Goal: Transaction & Acquisition: Book appointment/travel/reservation

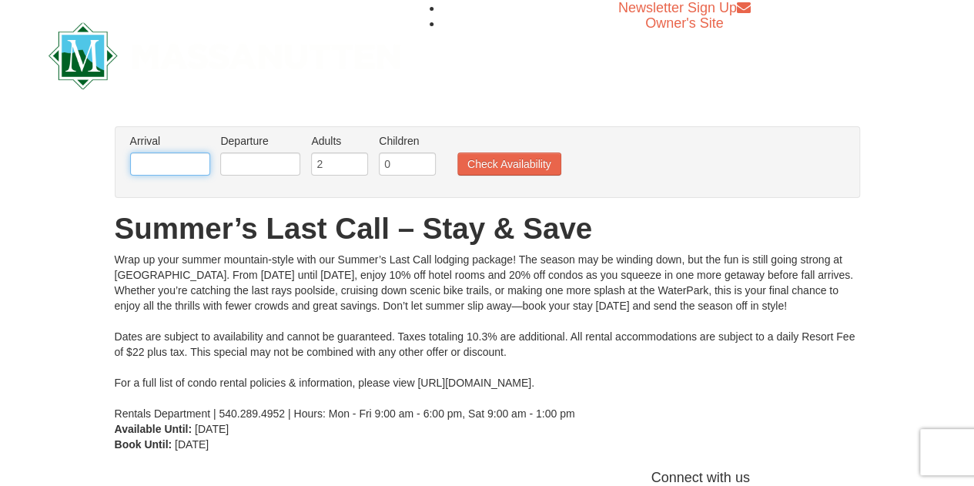
click at [201, 159] on input "text" at bounding box center [170, 163] width 80 height 23
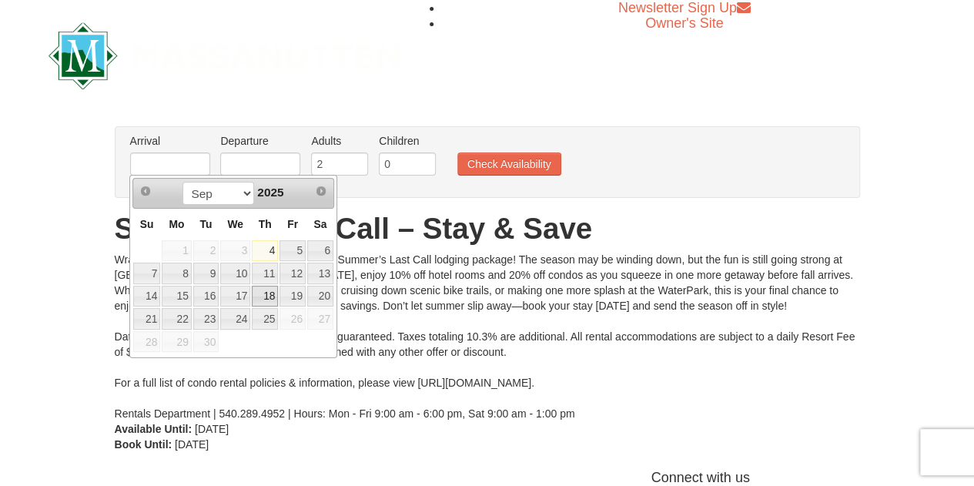
click at [268, 296] on link "18" at bounding box center [265, 297] width 26 height 22
type input "09/18/2025"
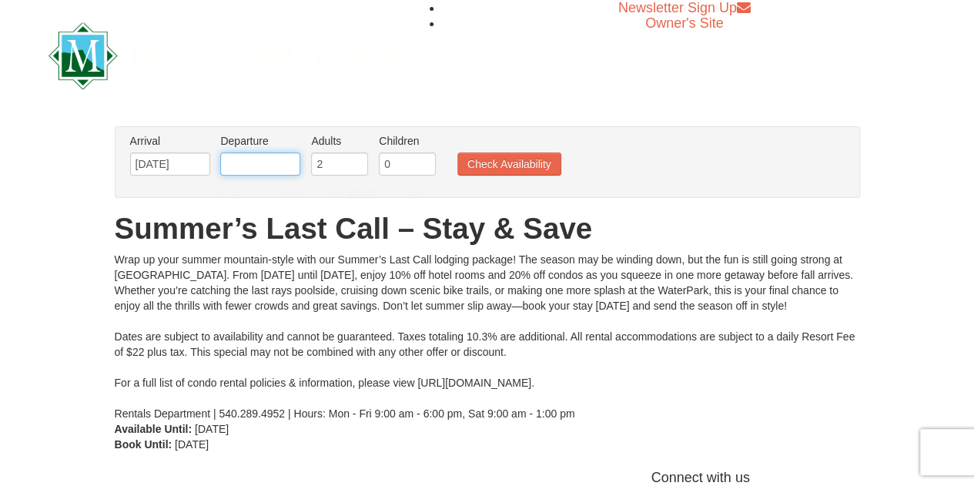
click at [276, 161] on input "text" at bounding box center [260, 163] width 80 height 23
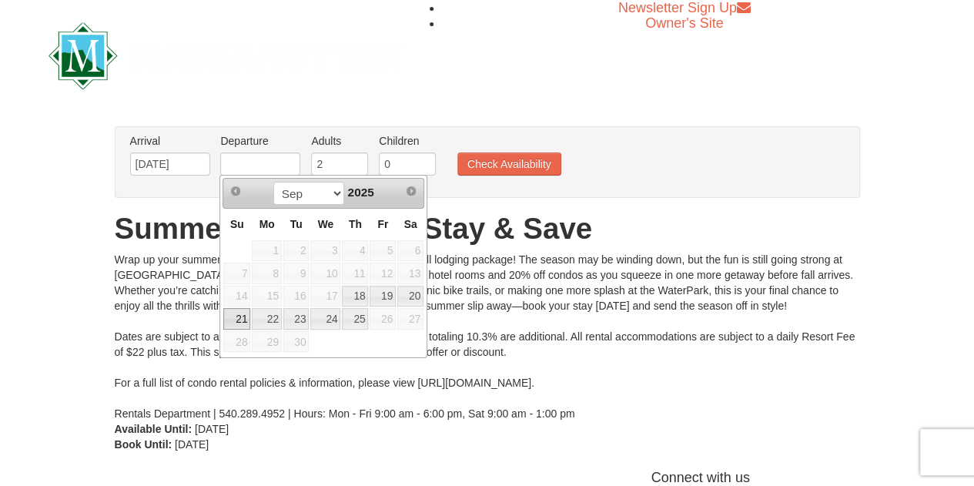
click at [239, 320] on link "21" at bounding box center [236, 319] width 27 height 22
type input "09/21/2025"
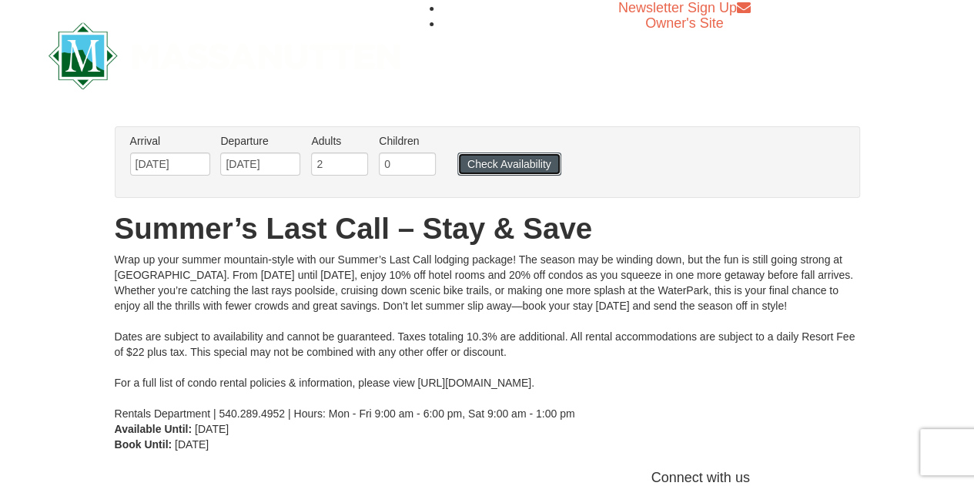
click at [514, 160] on button "Check Availability" at bounding box center [509, 163] width 104 height 23
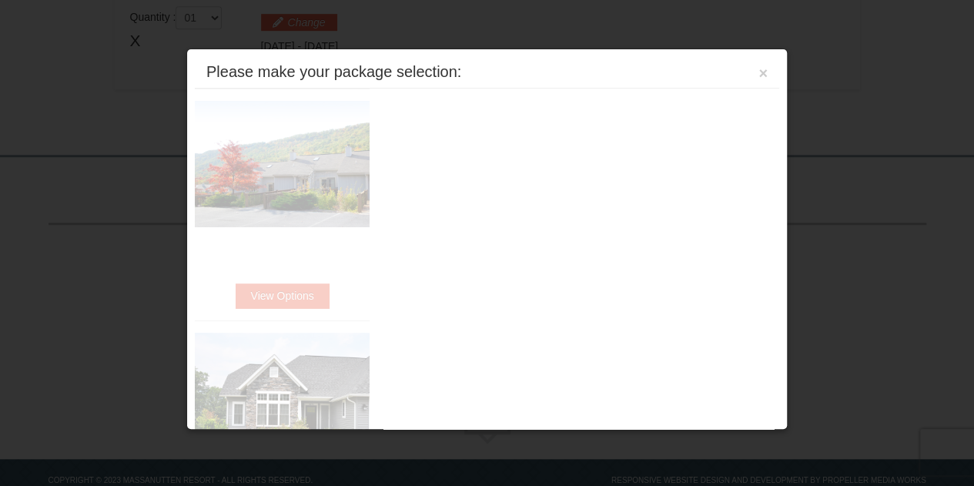
scroll to position [500, 0]
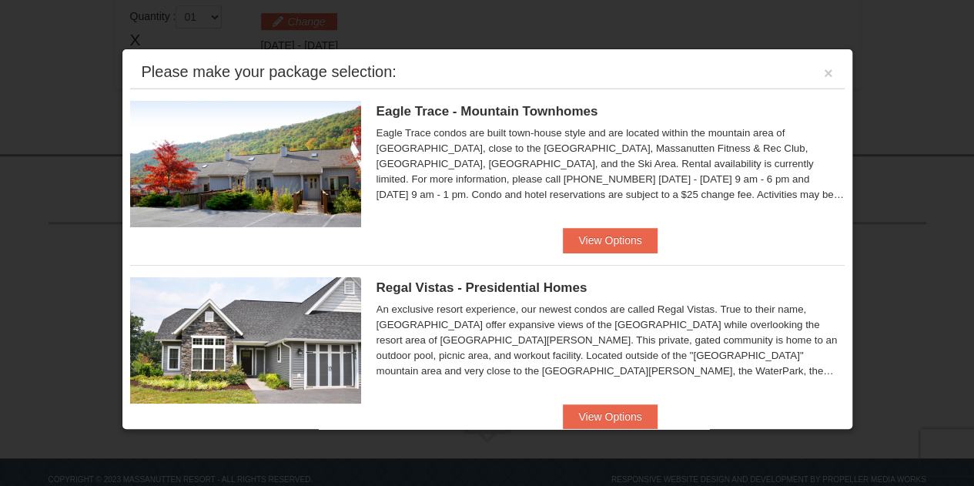
click at [548, 107] on span "Eagle Trace - Mountain Townhomes" at bounding box center [488, 111] width 222 height 15
click at [583, 243] on button "View Options" at bounding box center [610, 240] width 94 height 25
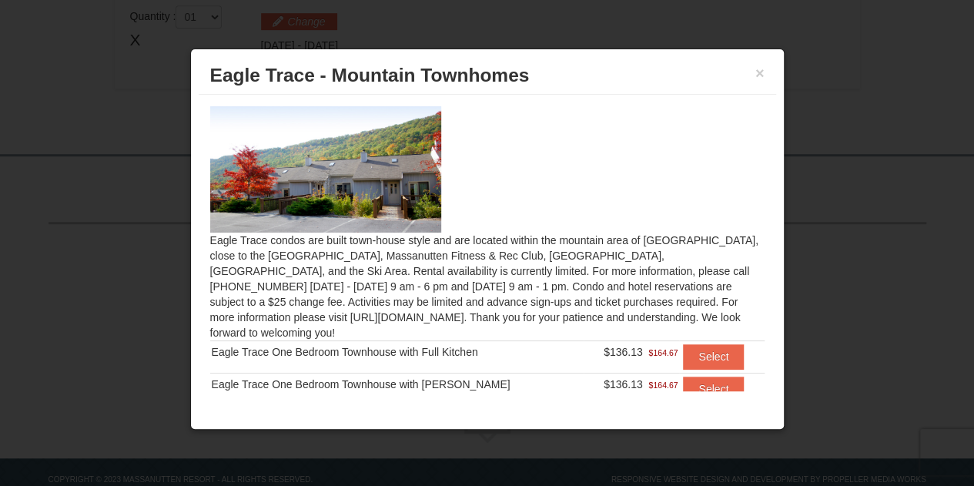
scroll to position [24, 0]
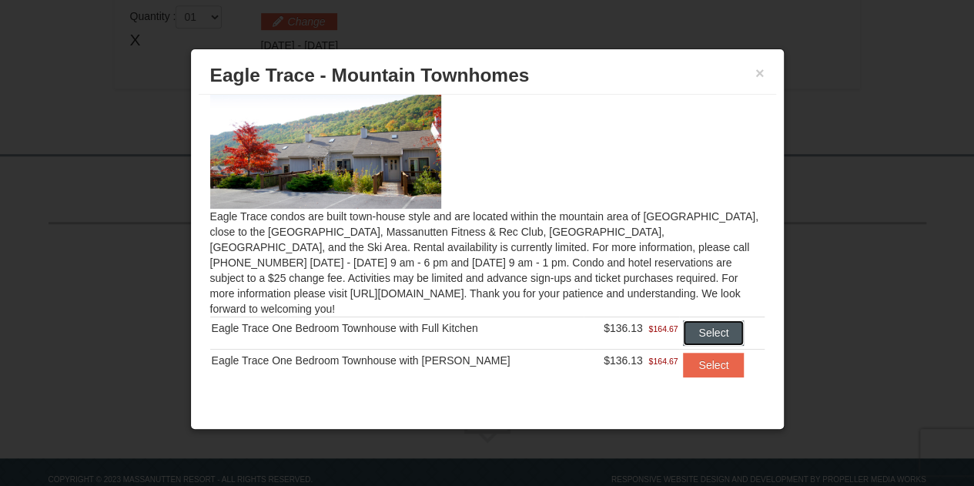
click at [688, 320] on button "Select" at bounding box center [713, 332] width 61 height 25
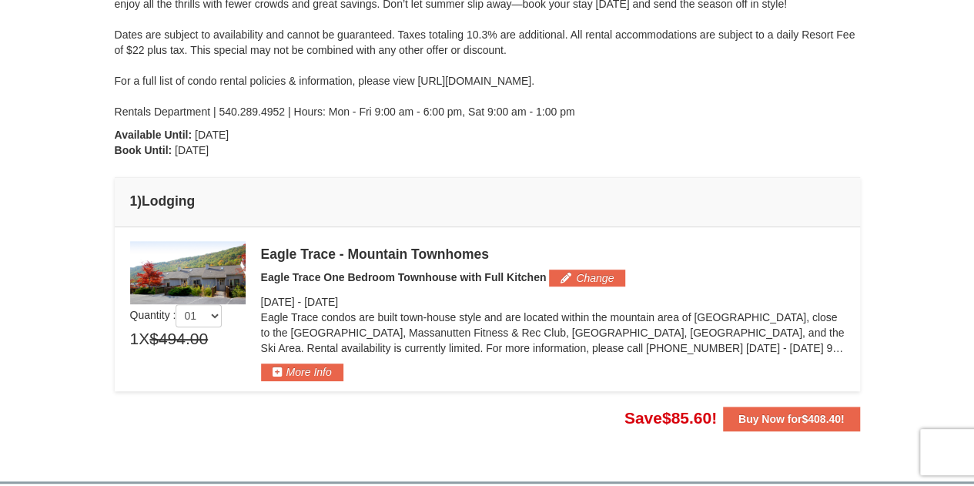
scroll to position [346, 0]
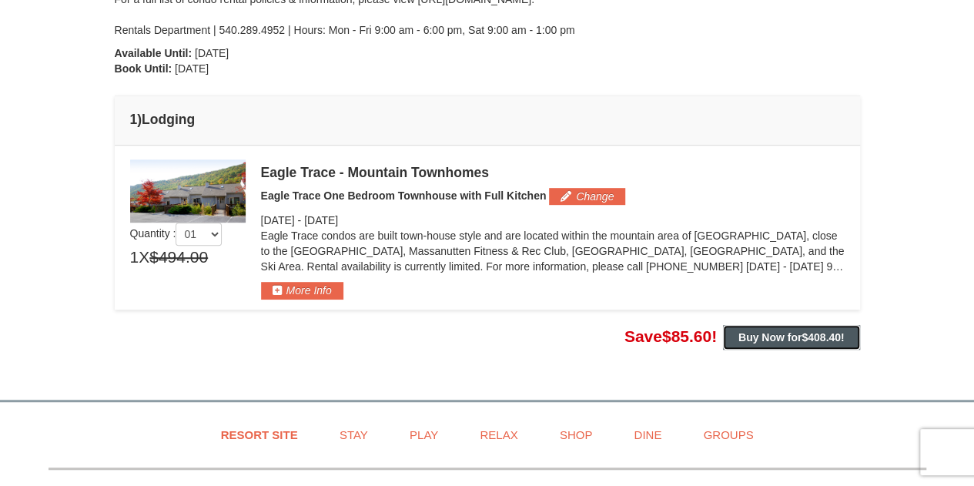
click at [753, 334] on strong "Buy Now for $408.40 !" at bounding box center [791, 337] width 106 height 12
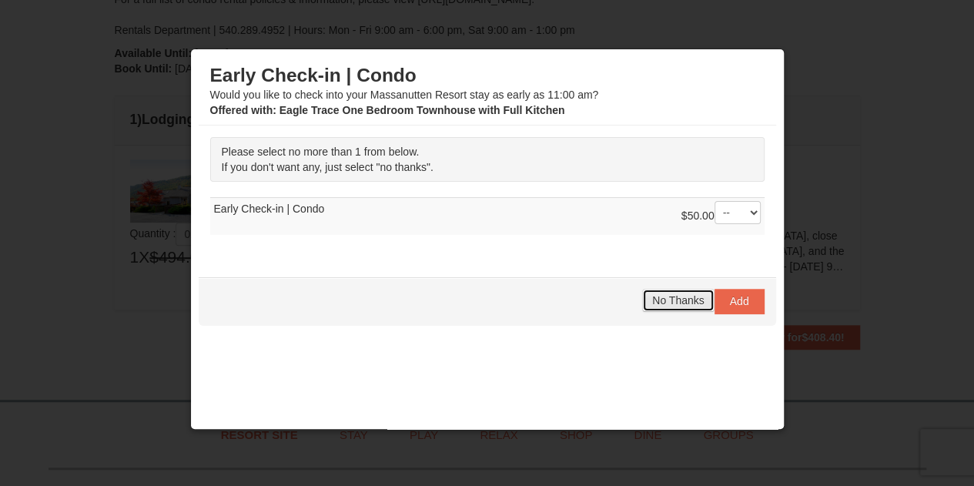
click at [678, 301] on span "No Thanks" at bounding box center [678, 300] width 52 height 12
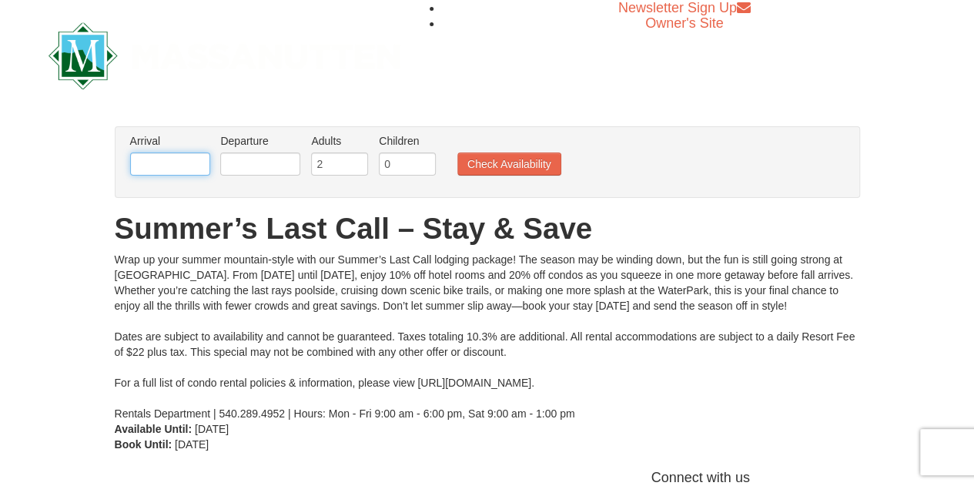
click at [202, 166] on input "text" at bounding box center [170, 163] width 80 height 23
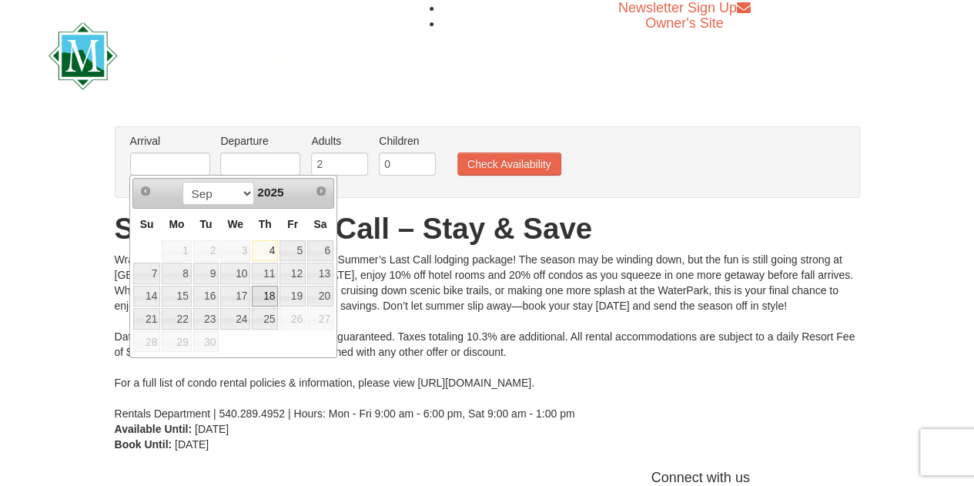
click at [266, 293] on link "18" at bounding box center [265, 297] width 26 height 22
type input "09/18/2025"
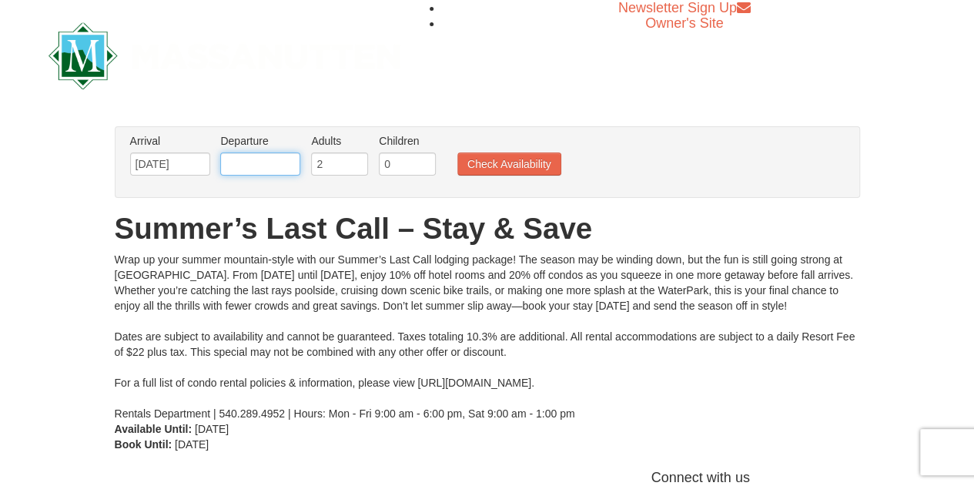
click at [262, 163] on input "text" at bounding box center [260, 163] width 80 height 23
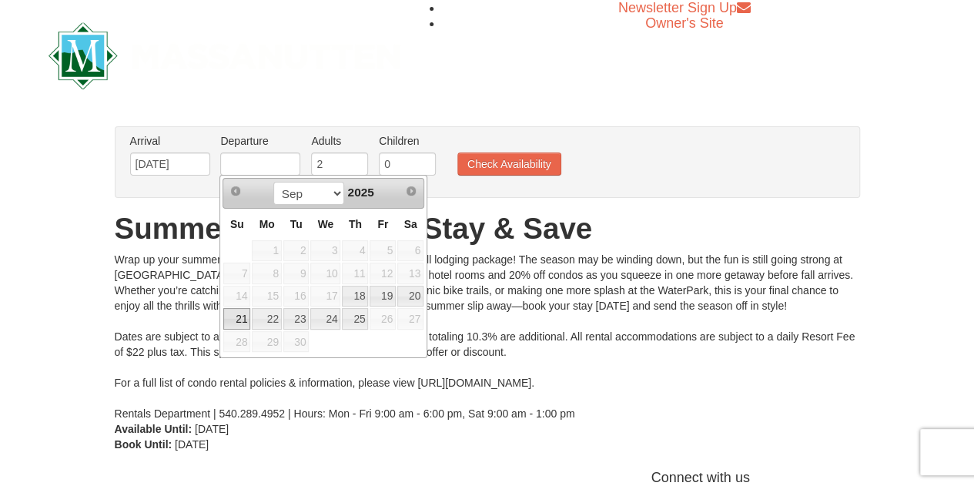
click at [239, 316] on link "21" at bounding box center [236, 319] width 27 height 22
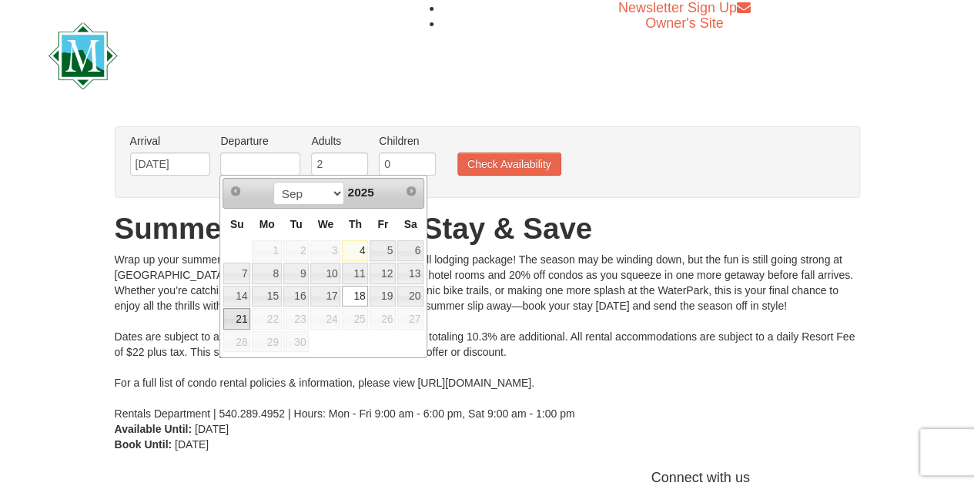
type input "[DATE]"
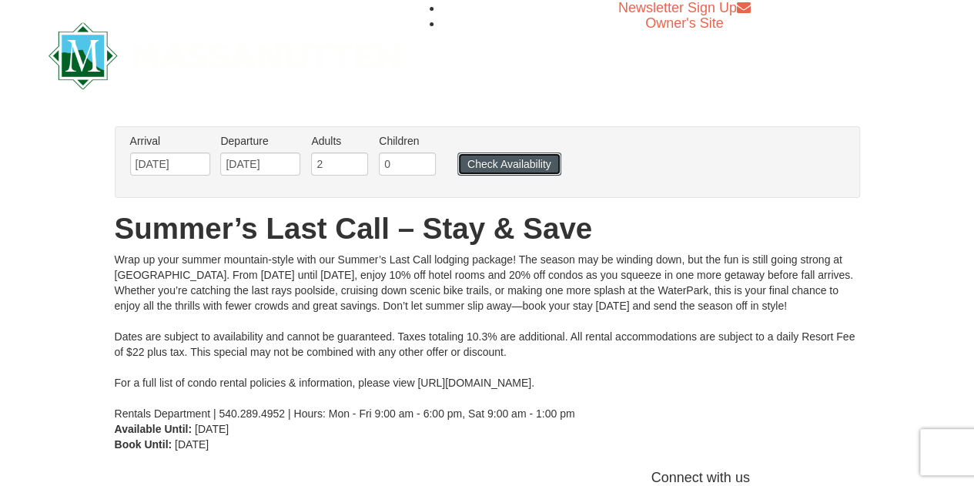
click at [479, 164] on button "Check Availability" at bounding box center [509, 163] width 104 height 23
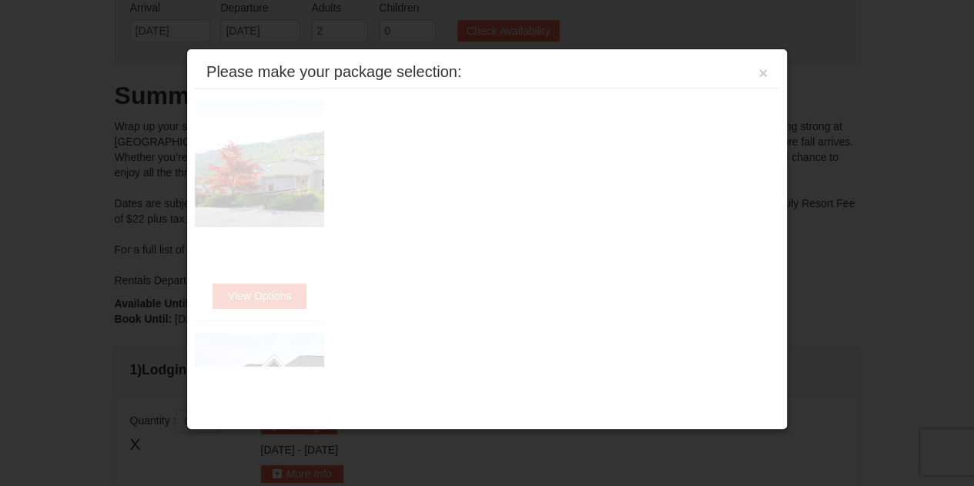
scroll to position [501, 0]
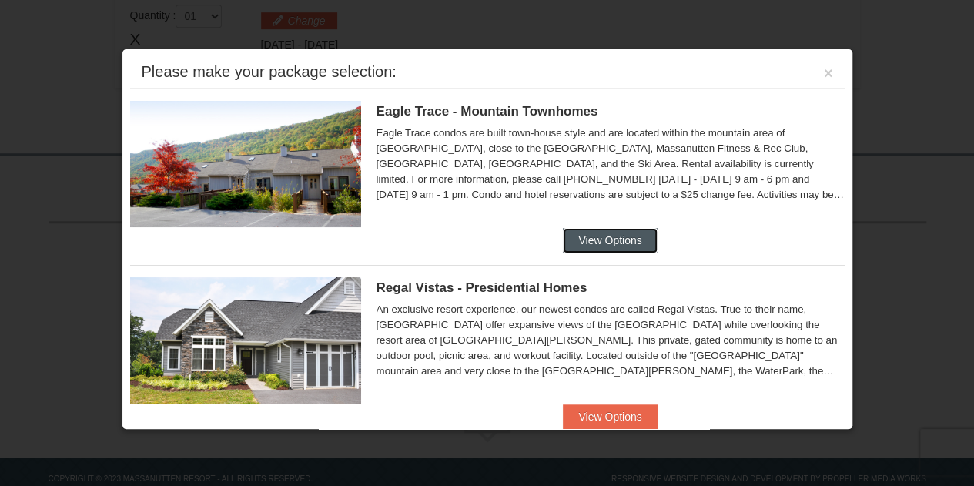
click at [601, 232] on button "View Options" at bounding box center [610, 240] width 94 height 25
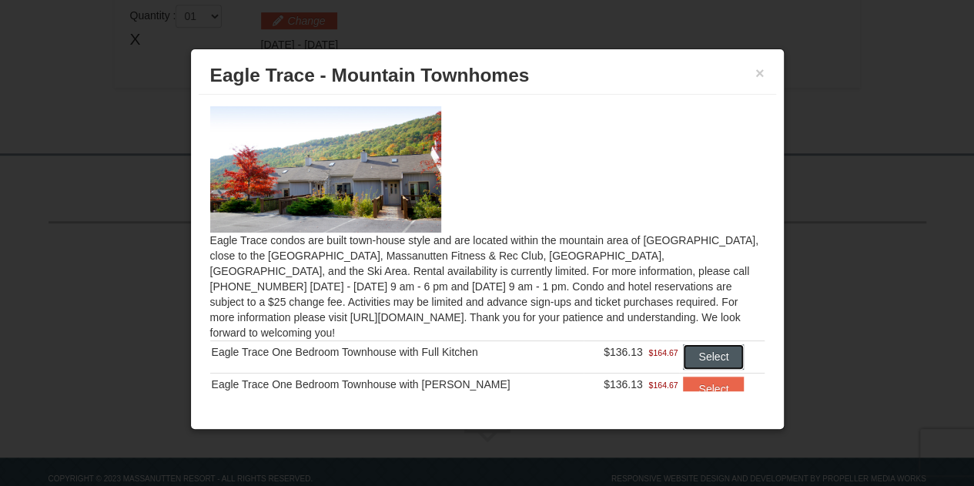
click at [698, 344] on button "Select" at bounding box center [713, 356] width 61 height 25
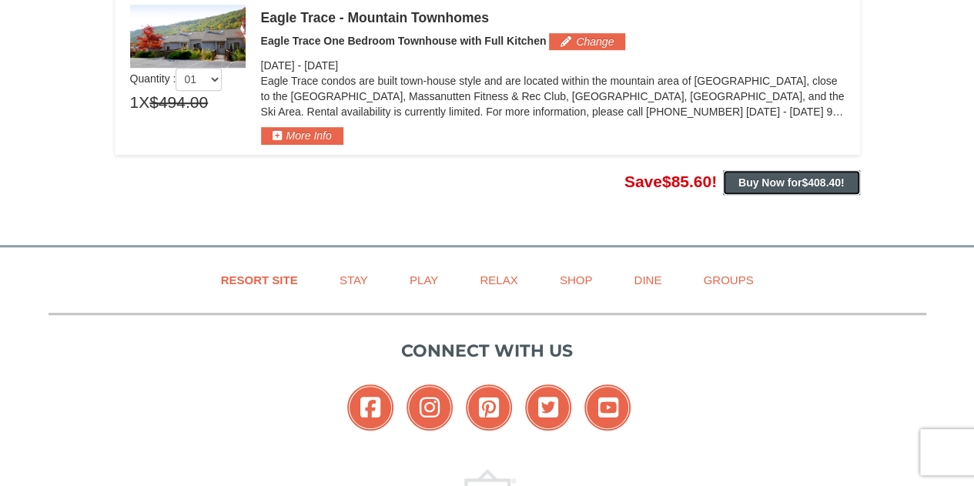
click at [801, 185] on strong "Buy Now for $408.40 !" at bounding box center [791, 182] width 106 height 12
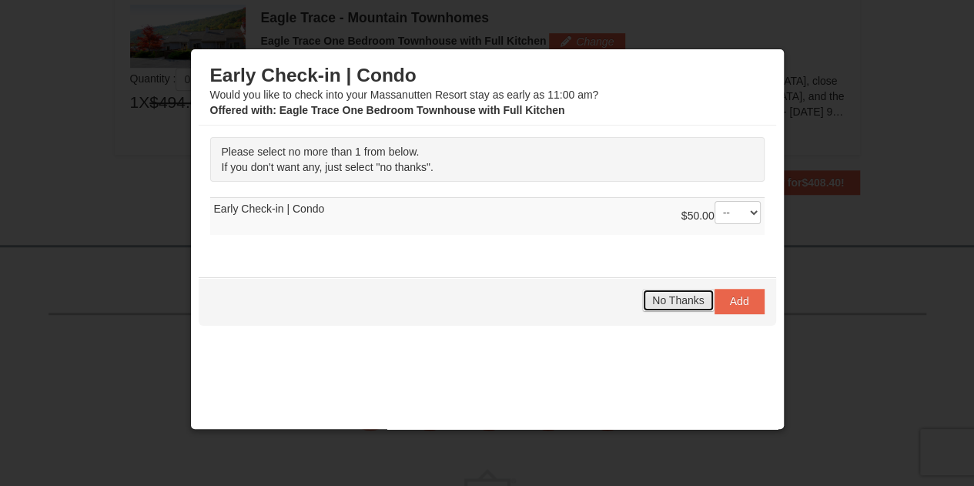
click at [659, 301] on span "No Thanks" at bounding box center [678, 300] width 52 height 12
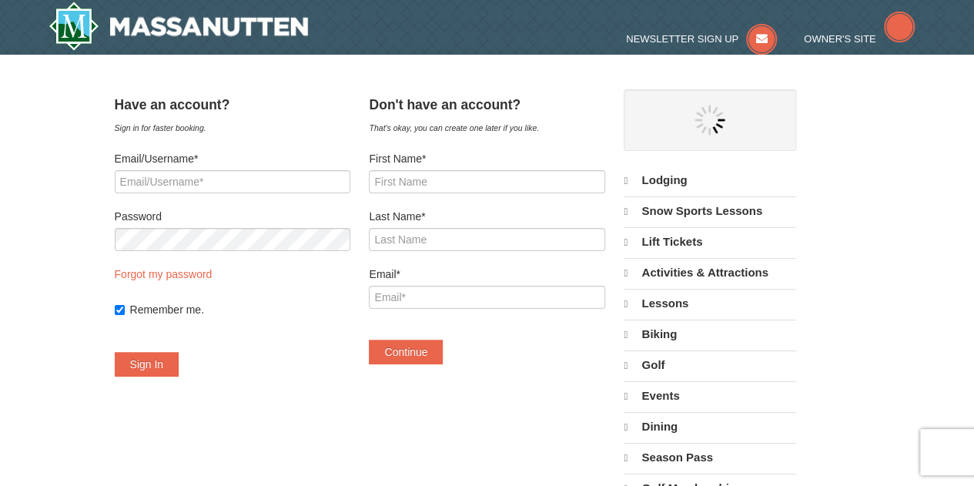
select select "9"
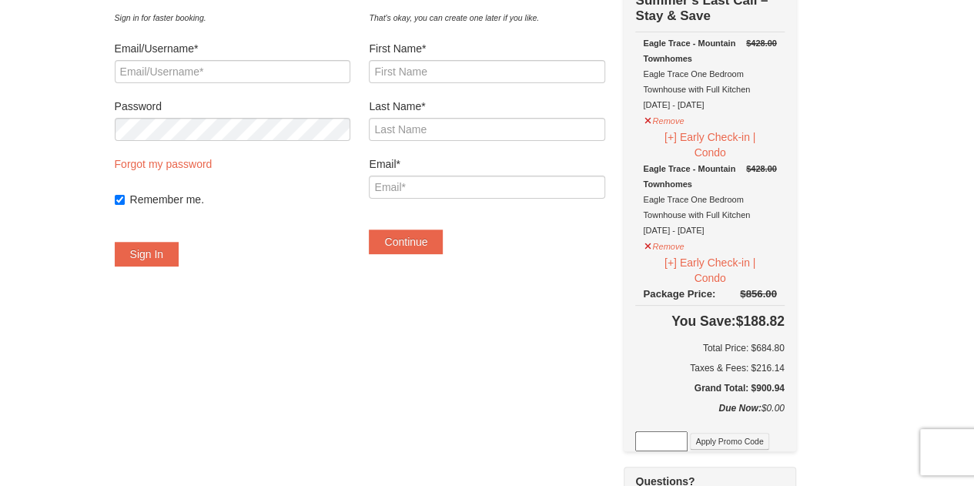
scroll to position [77, 0]
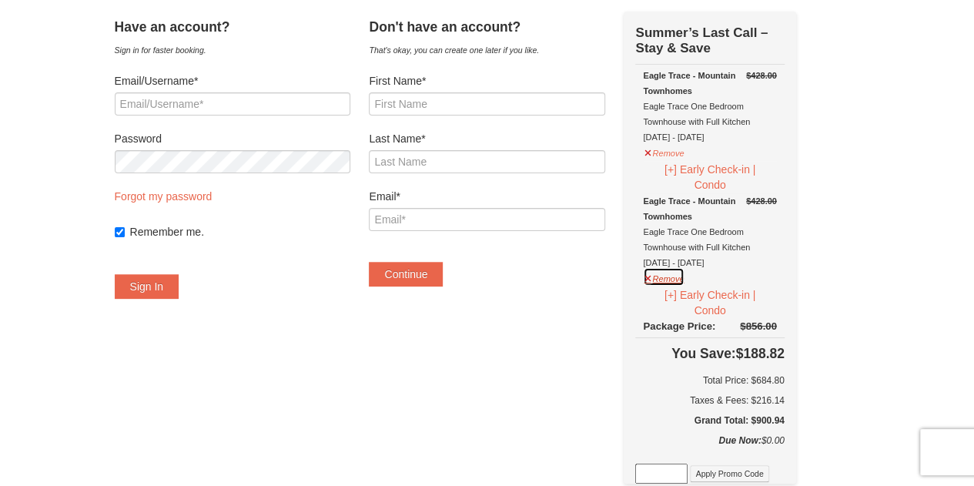
click at [685, 275] on button "Remove" at bounding box center [664, 276] width 42 height 19
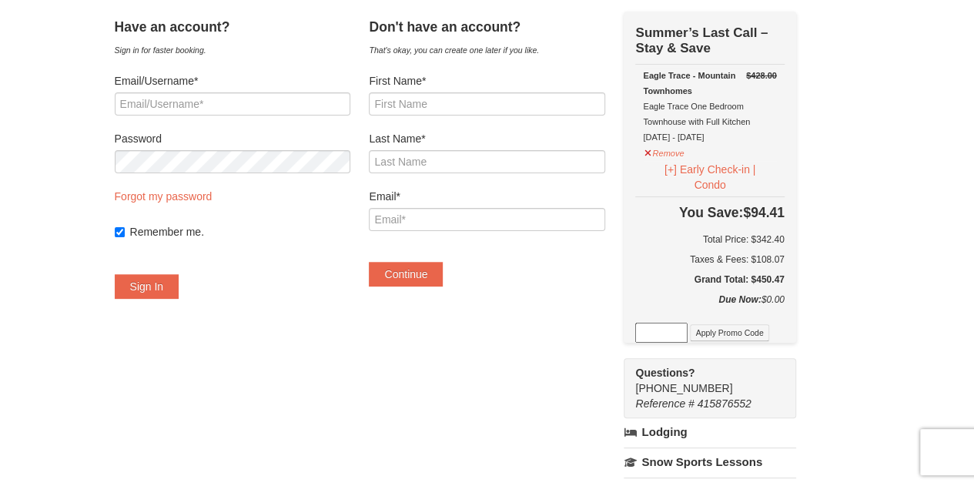
scroll to position [0, 0]
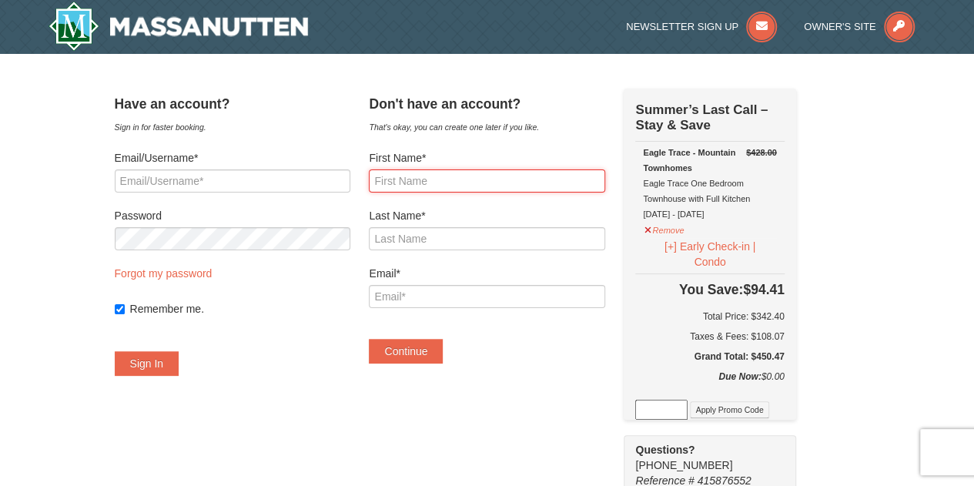
click at [495, 181] on input "First Name*" at bounding box center [487, 180] width 236 height 23
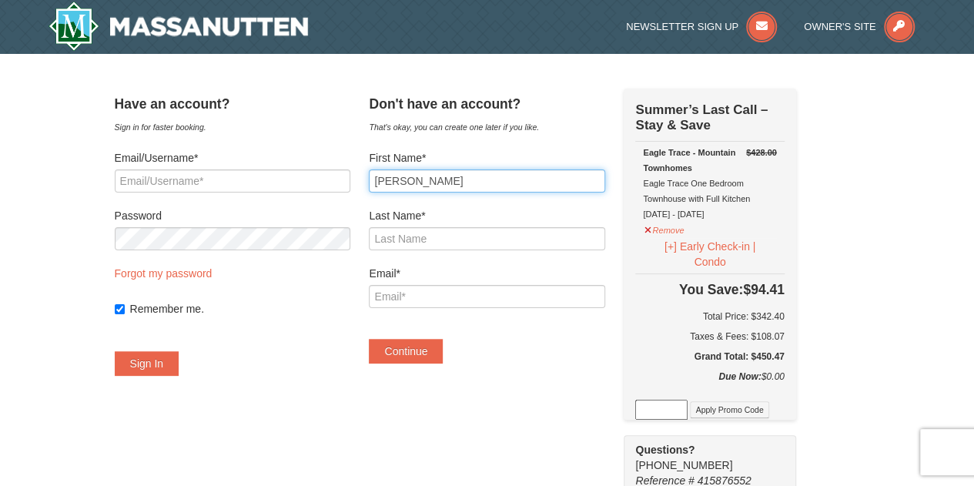
type input "Andrew"
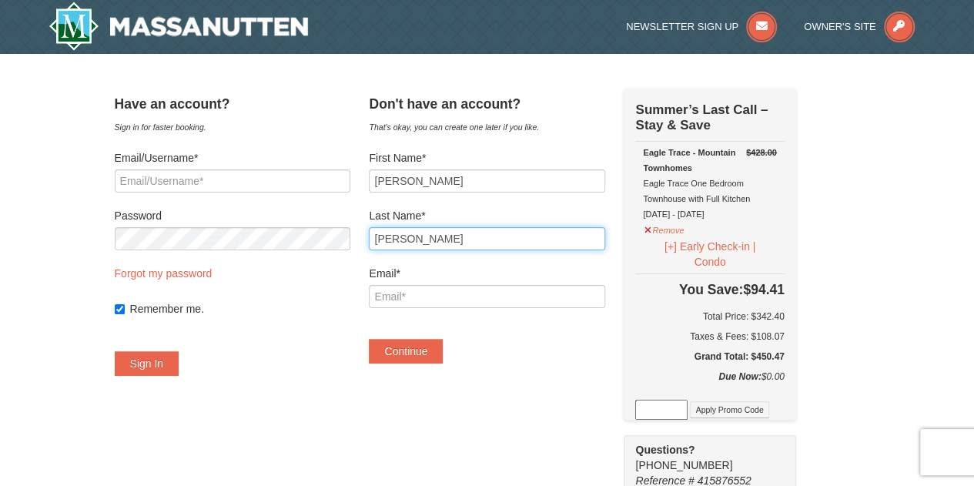
type input "Mayeda"
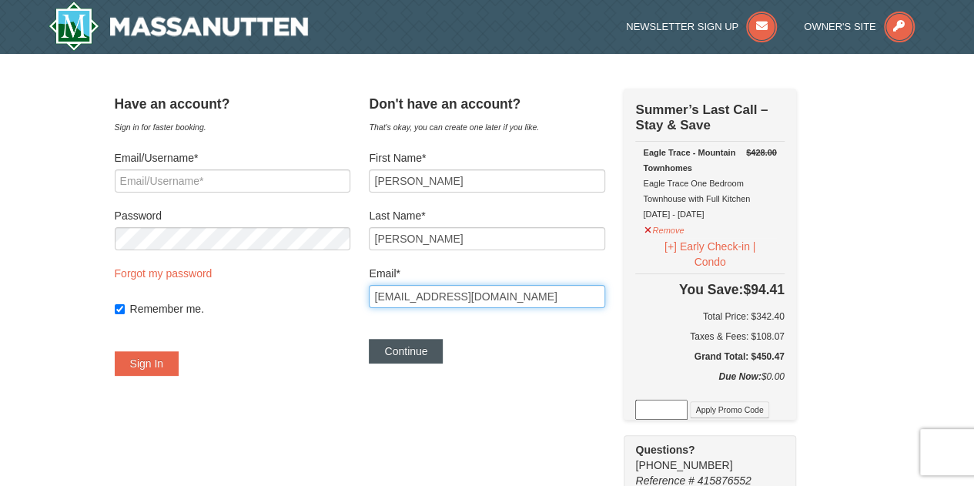
type input "[EMAIL_ADDRESS][DOMAIN_NAME]"
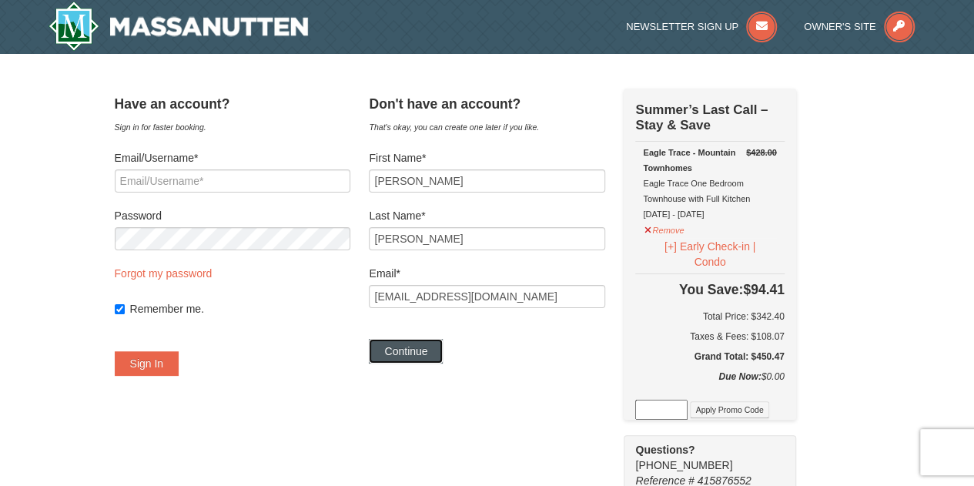
click at [439, 357] on button "Continue" at bounding box center [406, 351] width 74 height 25
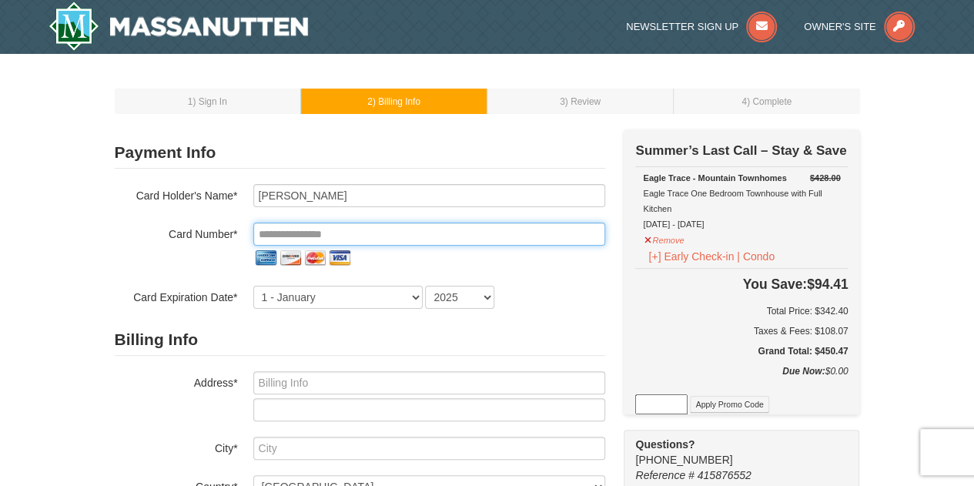
click at [441, 232] on input "tel" at bounding box center [429, 234] width 352 height 23
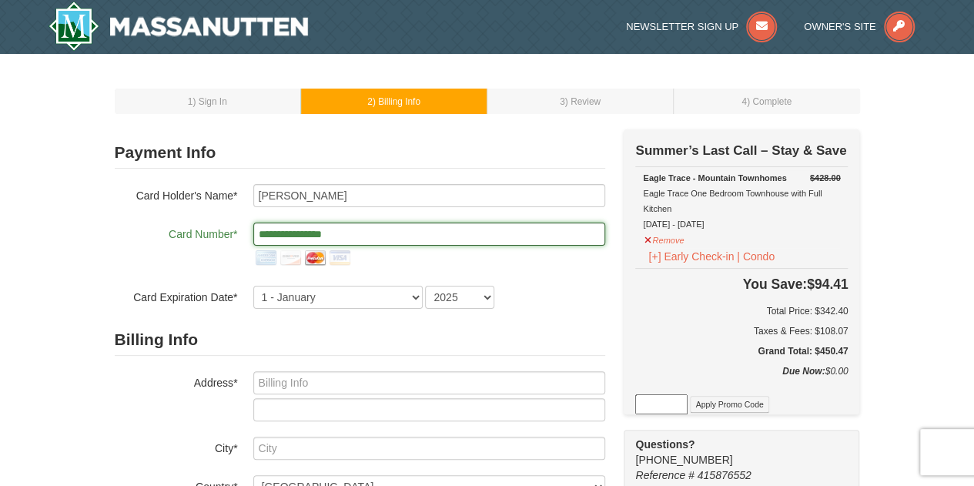
type input "**********"
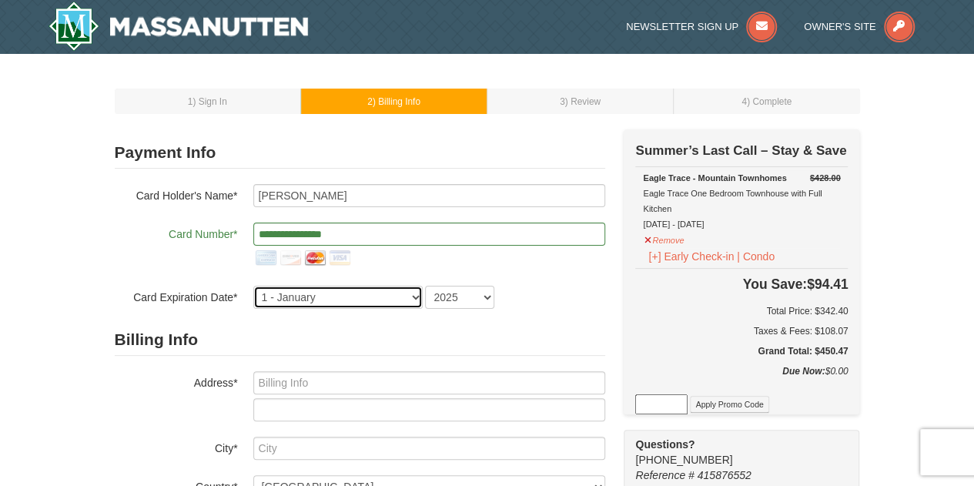
click at [414, 293] on select "1 - [DATE] - [DATE] - [DATE] - [DATE] - [DATE] - [DATE] - [DATE] - [DATE] - [DA…" at bounding box center [337, 297] width 169 height 23
select select "8"
click at [253, 286] on select "1 - January 2 - February 3 - March 4 - April 5 - May 6 - June 7 - July 8 - Augu…" at bounding box center [337, 297] width 169 height 23
click at [493, 298] on select "2025 2026 2027 2028 2029 2030 2031 2032 2033 2034" at bounding box center [459, 297] width 69 height 23
select select "2029"
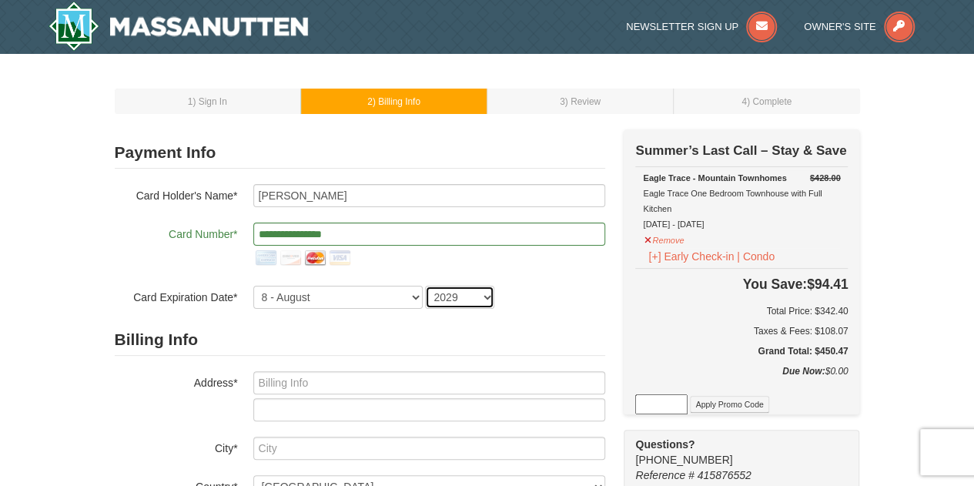
click at [425, 286] on select "2025 2026 2027 2028 2029 2030 2031 2032 2033 2034" at bounding box center [459, 297] width 69 height 23
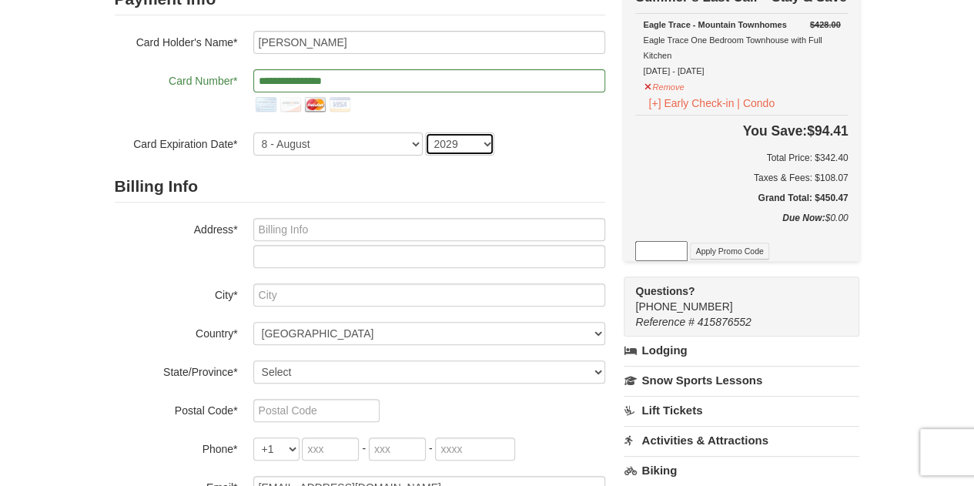
scroll to position [154, 0]
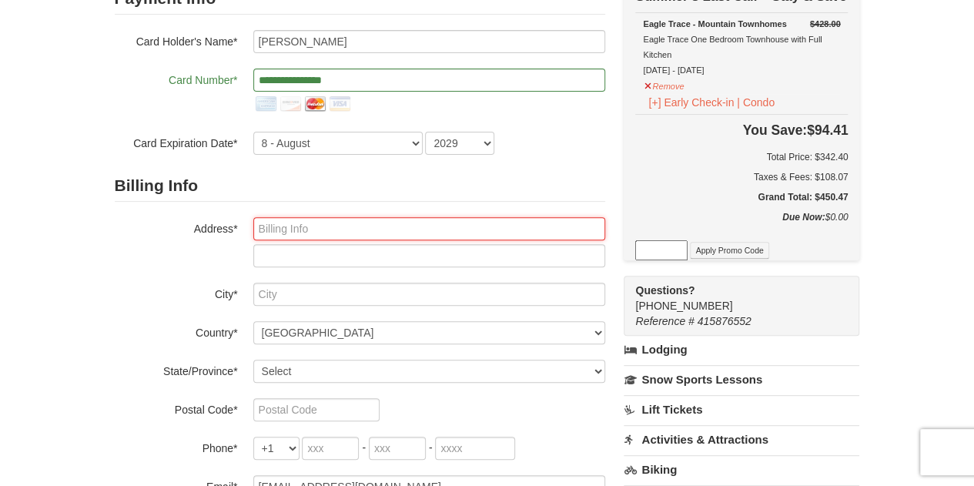
click at [277, 230] on input "text" at bounding box center [429, 228] width 352 height 23
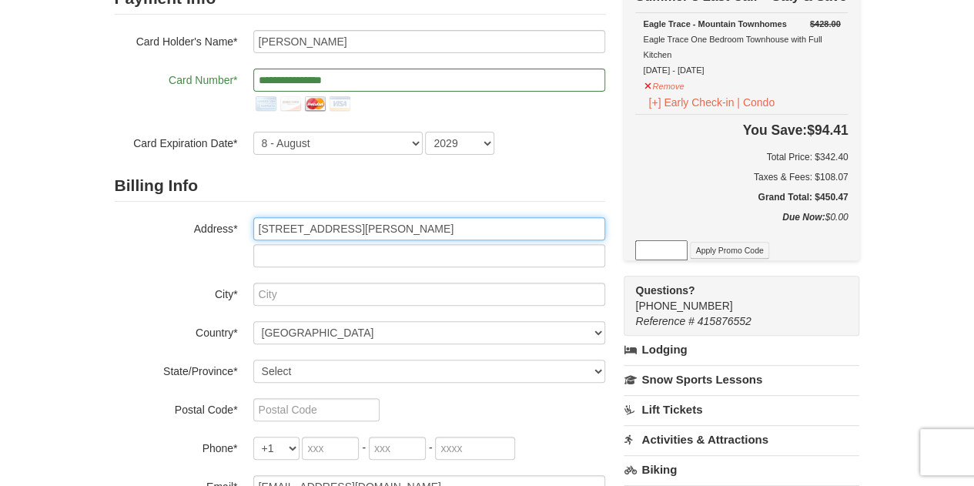
type input "10723 Blanton Way"
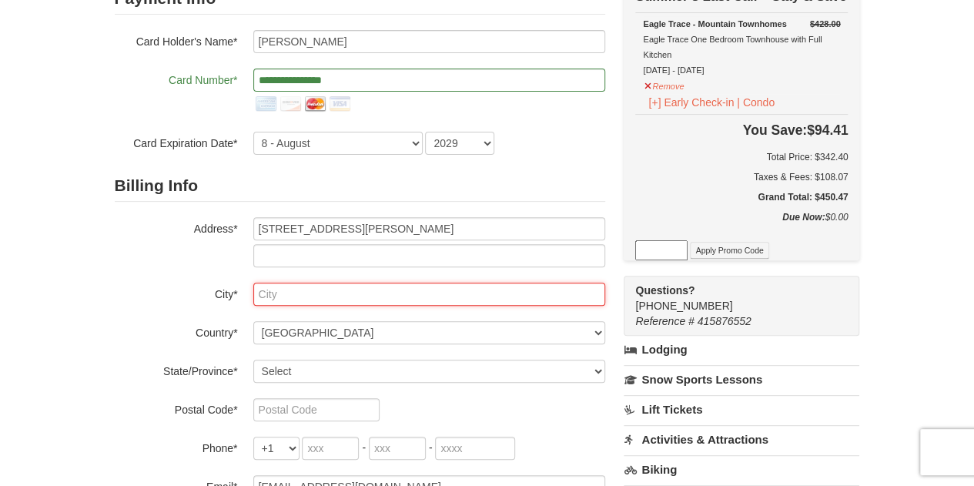
type input "S"
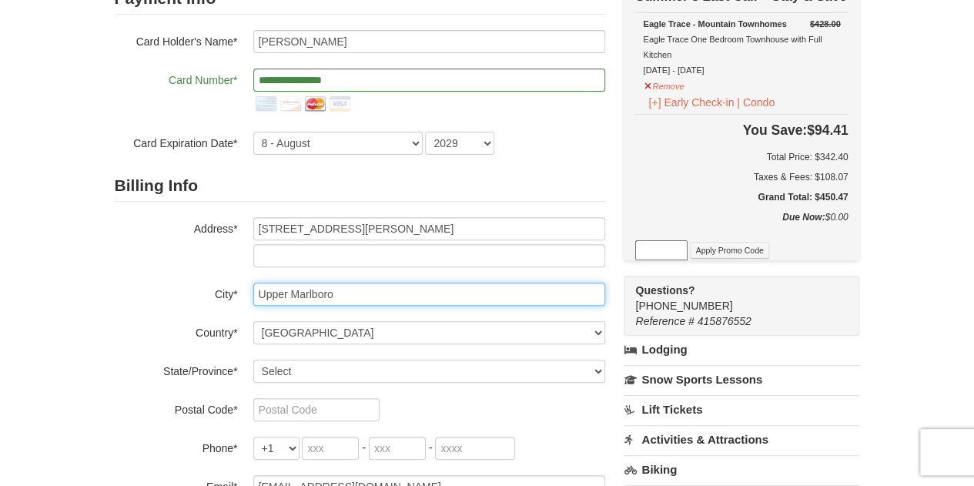
type input "Upper Marlboro"
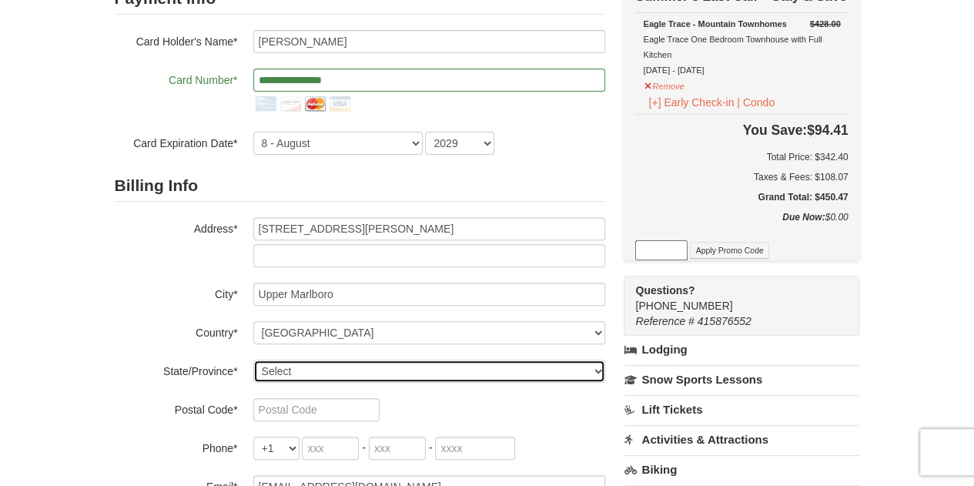
click at [374, 367] on select "Select Alabama Alaska American Samoa Arizona Arkansas California Colorado Conne…" at bounding box center [429, 371] width 352 height 23
select select "MD"
click at [253, 360] on select "Select Alabama Alaska American Samoa Arizona Arkansas California Colorado Conne…" at bounding box center [429, 371] width 352 height 23
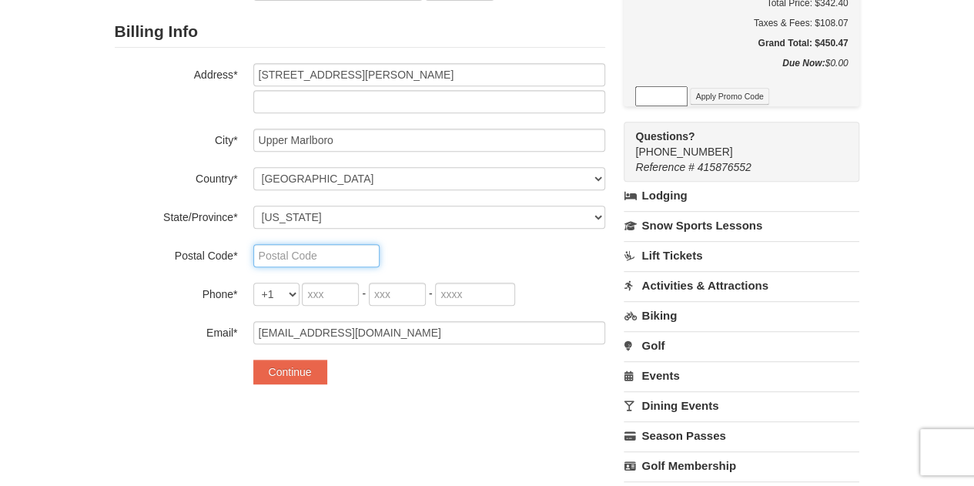
click at [303, 252] on input "text" at bounding box center [316, 255] width 126 height 23
type input "20772"
click at [333, 292] on input "tel" at bounding box center [330, 294] width 57 height 23
type input "202"
click at [393, 297] on input "tel" at bounding box center [397, 294] width 57 height 23
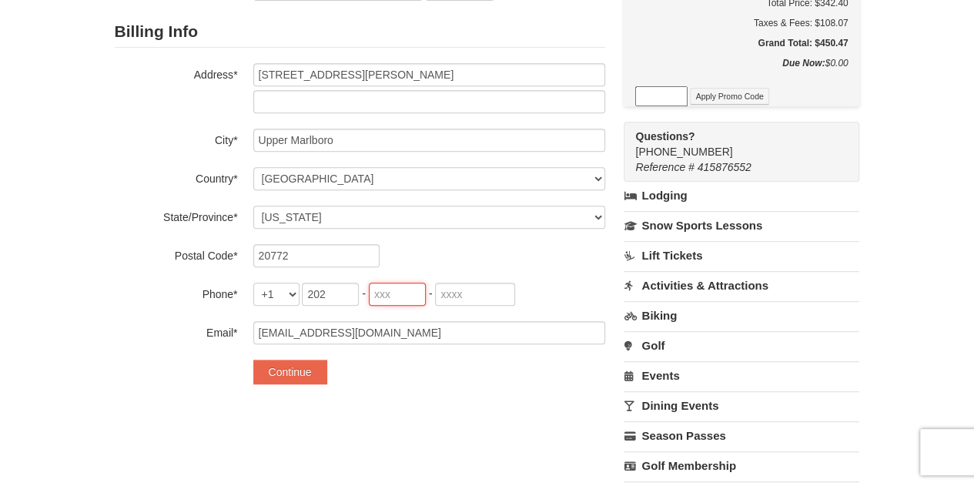
type input "9"
type input "873"
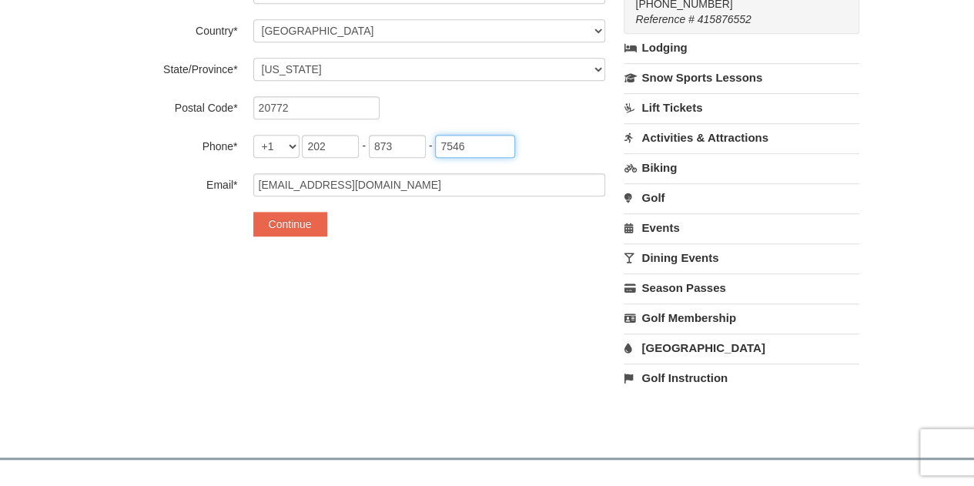
scroll to position [462, 0]
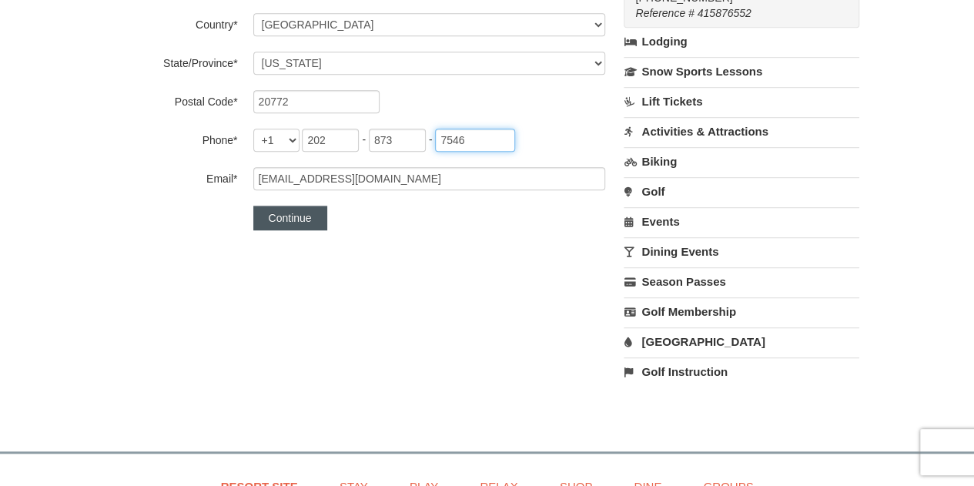
type input "7546"
click at [289, 223] on button "Continue" at bounding box center [290, 218] width 74 height 25
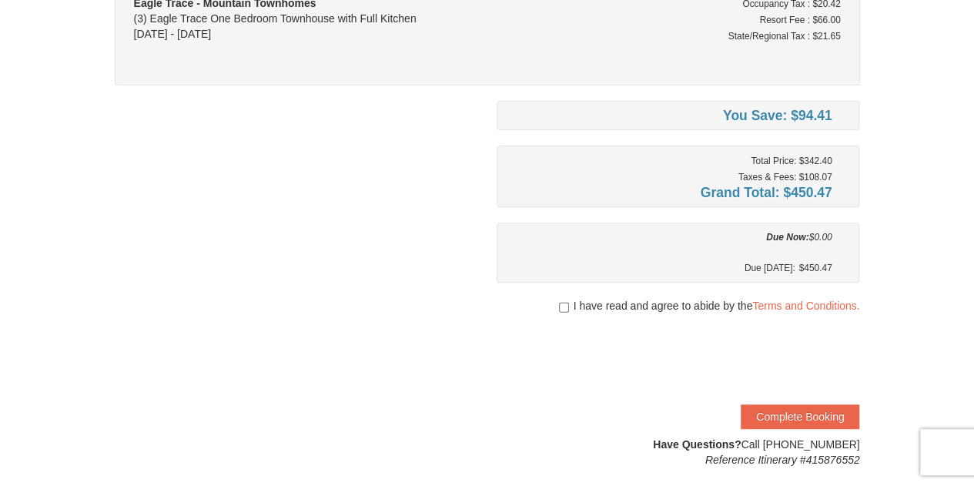
scroll to position [231, 0]
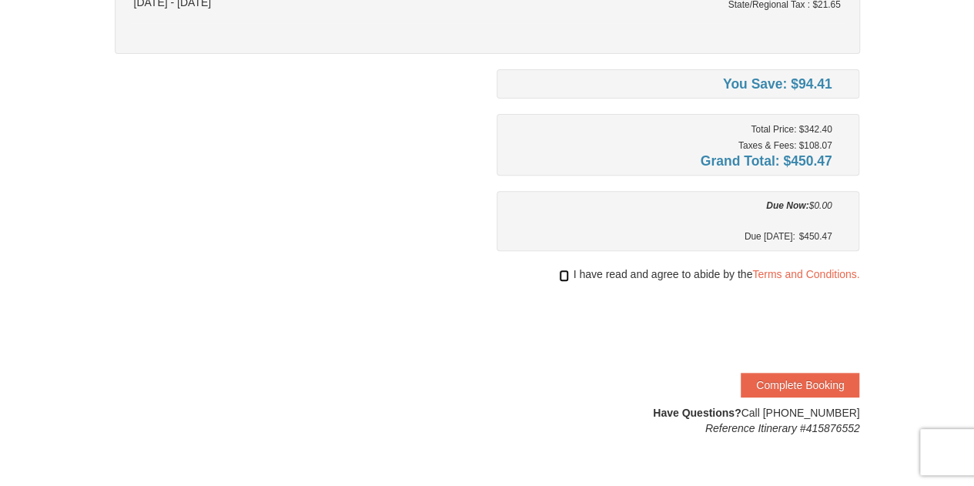
click at [561, 273] on input "checkbox" at bounding box center [564, 276] width 10 height 12
checkbox input "true"
click at [773, 378] on button "Complete Booking" at bounding box center [800, 385] width 119 height 25
